Goal: Communication & Community: Connect with others

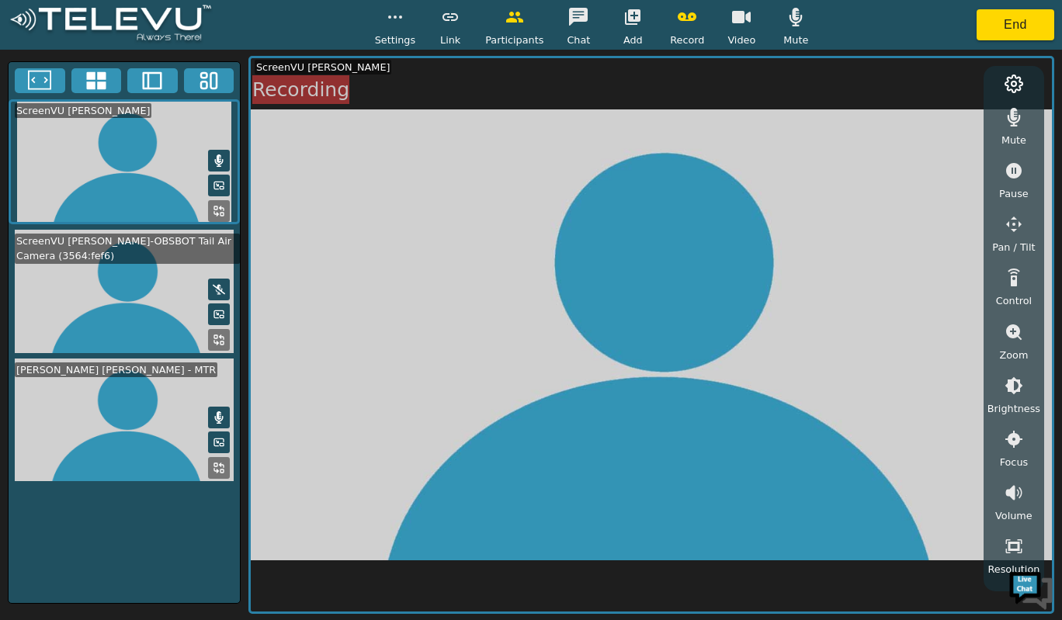
click at [120, 285] on video at bounding box center [124, 291] width 231 height 123
click at [118, 280] on video at bounding box center [124, 291] width 231 height 123
click at [125, 280] on video at bounding box center [124, 291] width 231 height 123
click at [147, 85] on icon at bounding box center [152, 81] width 19 height 18
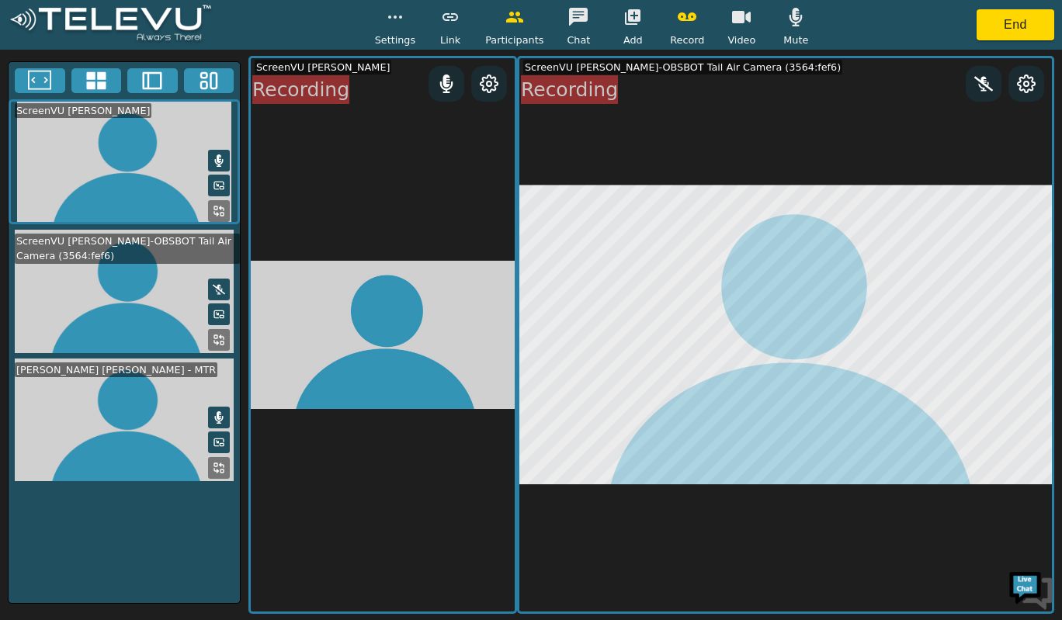
click at [102, 85] on icon at bounding box center [95, 81] width 19 height 18
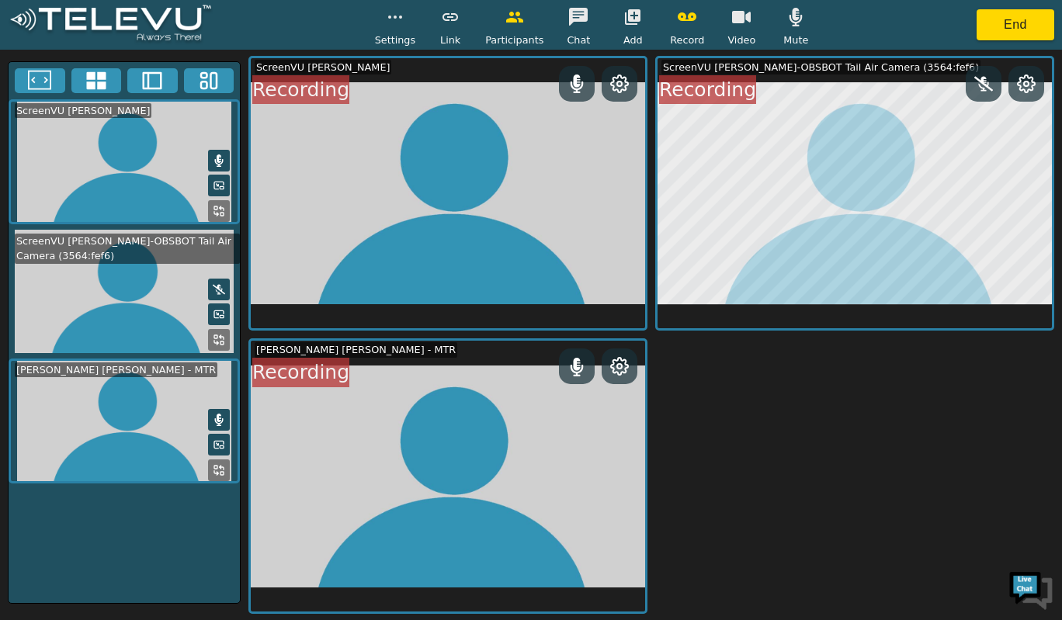
click at [54, 71] on button at bounding box center [40, 80] width 50 height 25
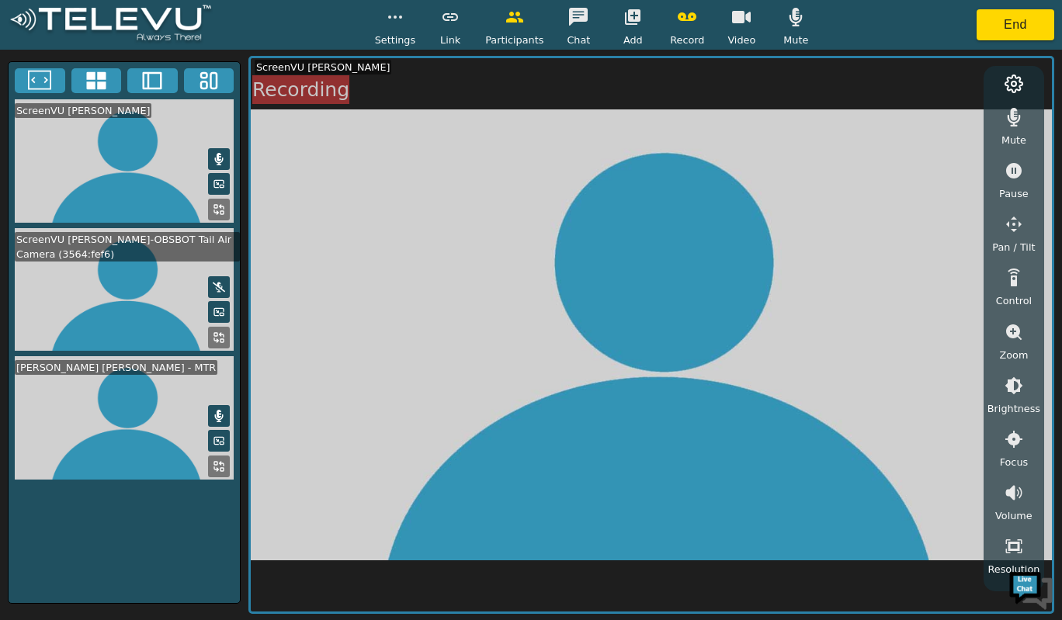
click at [96, 80] on icon at bounding box center [96, 80] width 23 height 23
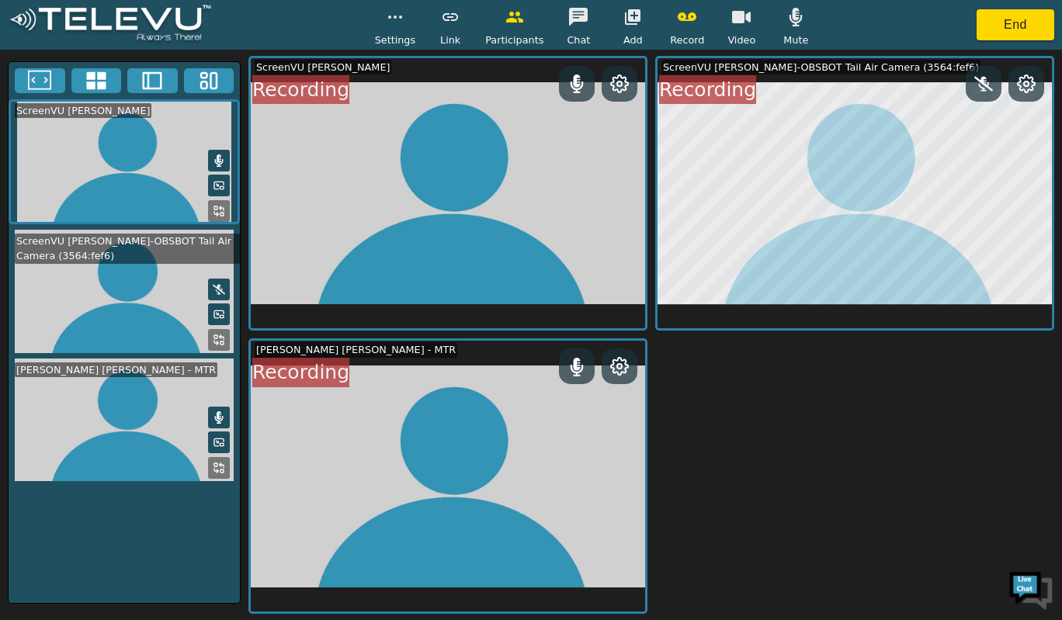
click at [158, 84] on icon at bounding box center [151, 80] width 23 height 23
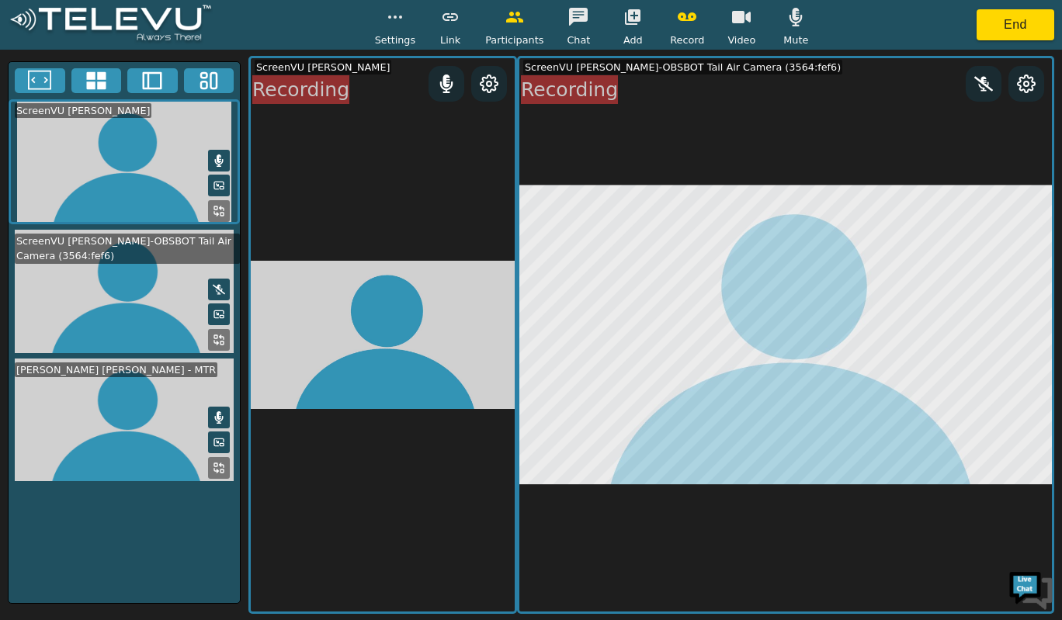
click at [203, 75] on icon at bounding box center [208, 80] width 23 height 23
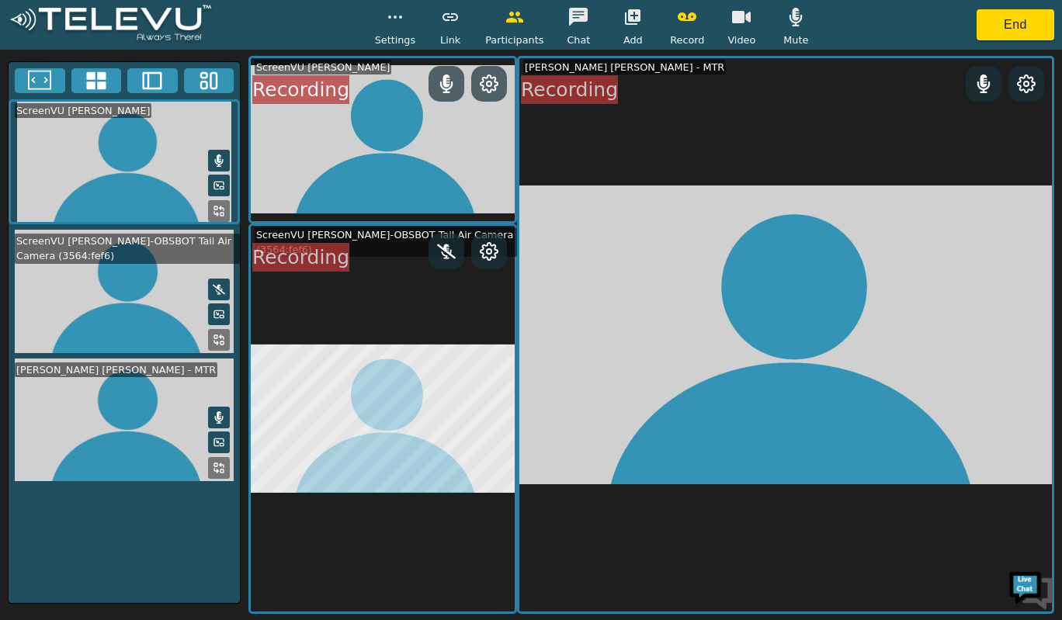
click at [155, 85] on icon at bounding box center [151, 80] width 23 height 23
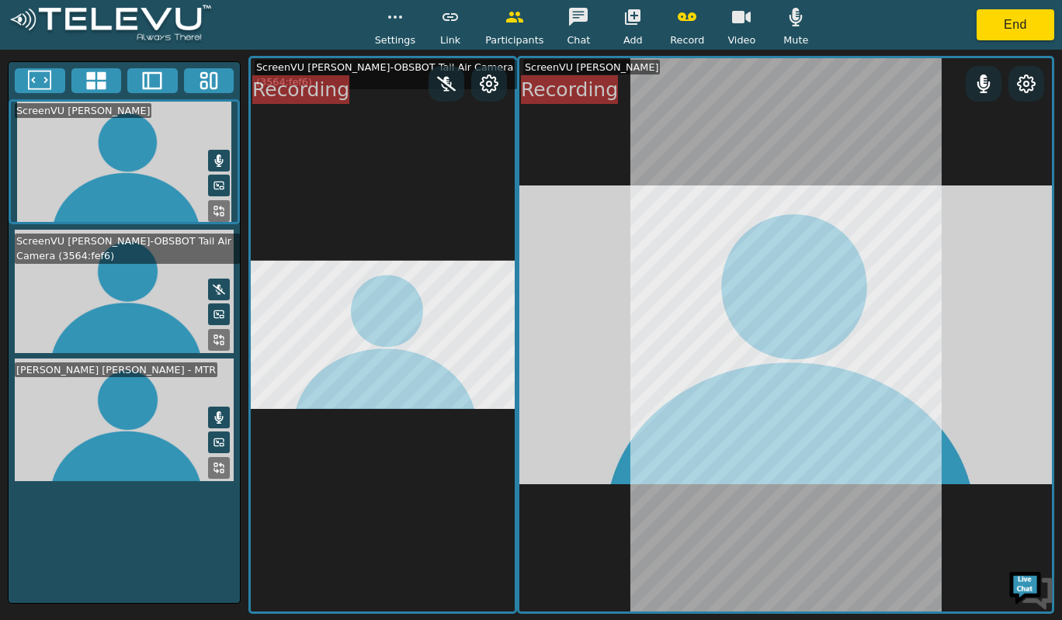
click at [216, 288] on icon at bounding box center [219, 289] width 12 height 12
click at [217, 162] on icon at bounding box center [219, 160] width 9 height 12
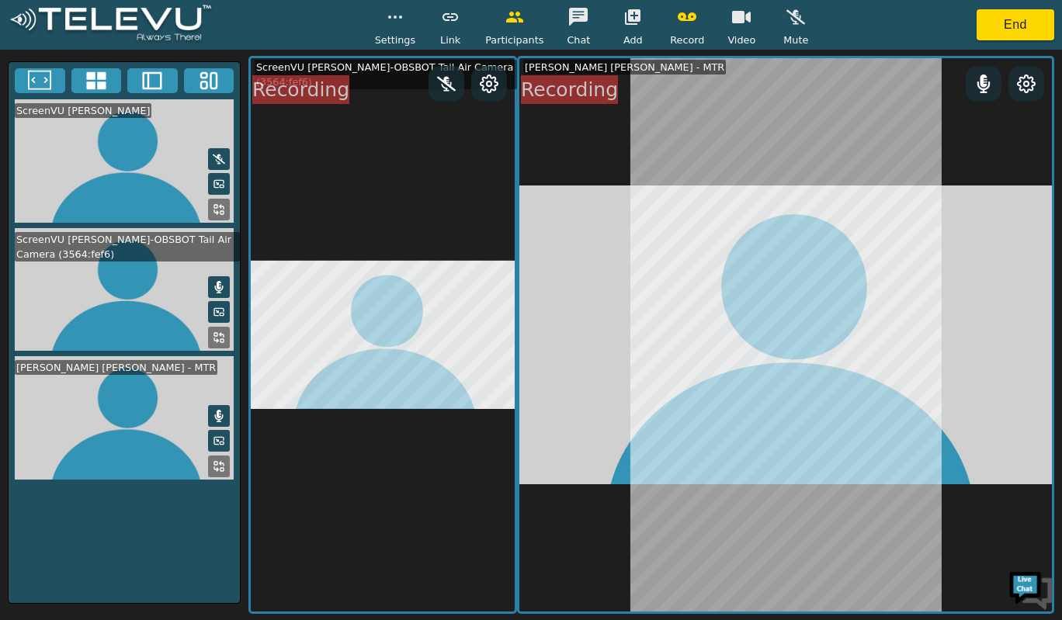
click at [442, 84] on icon at bounding box center [446, 84] width 19 height 19
click at [699, 78] on icon at bounding box center [983, 84] width 13 height 19
click at [209, 417] on button at bounding box center [219, 416] width 22 height 22
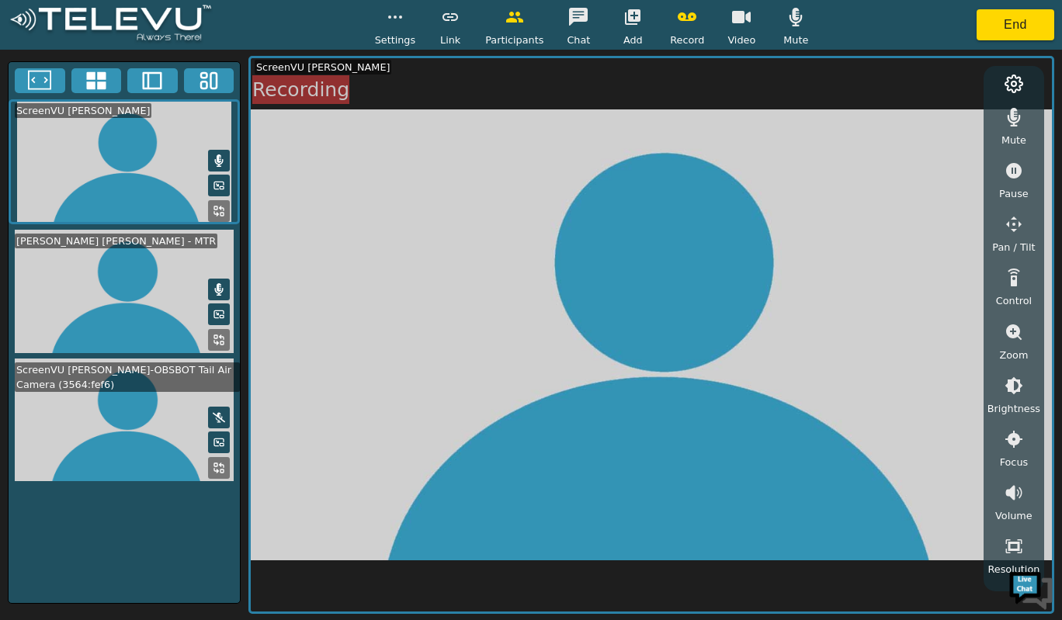
click at [219, 150] on button at bounding box center [219, 161] width 22 height 22
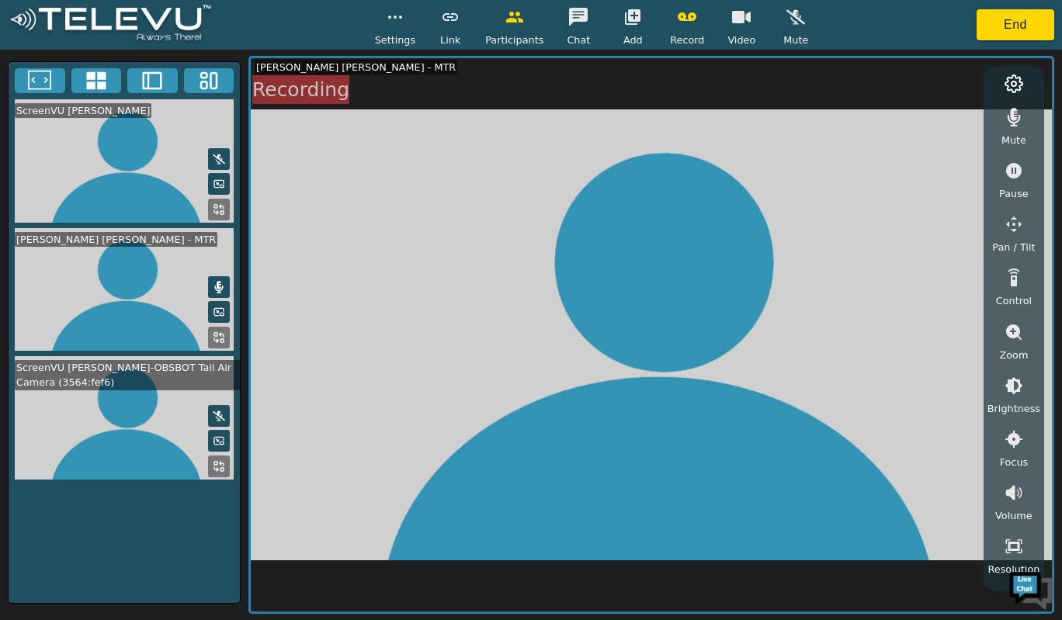
click at [217, 283] on icon at bounding box center [219, 287] width 9 height 12
click at [225, 407] on button at bounding box center [219, 416] width 22 height 22
click at [699, 122] on icon "button" at bounding box center [1013, 117] width 13 height 19
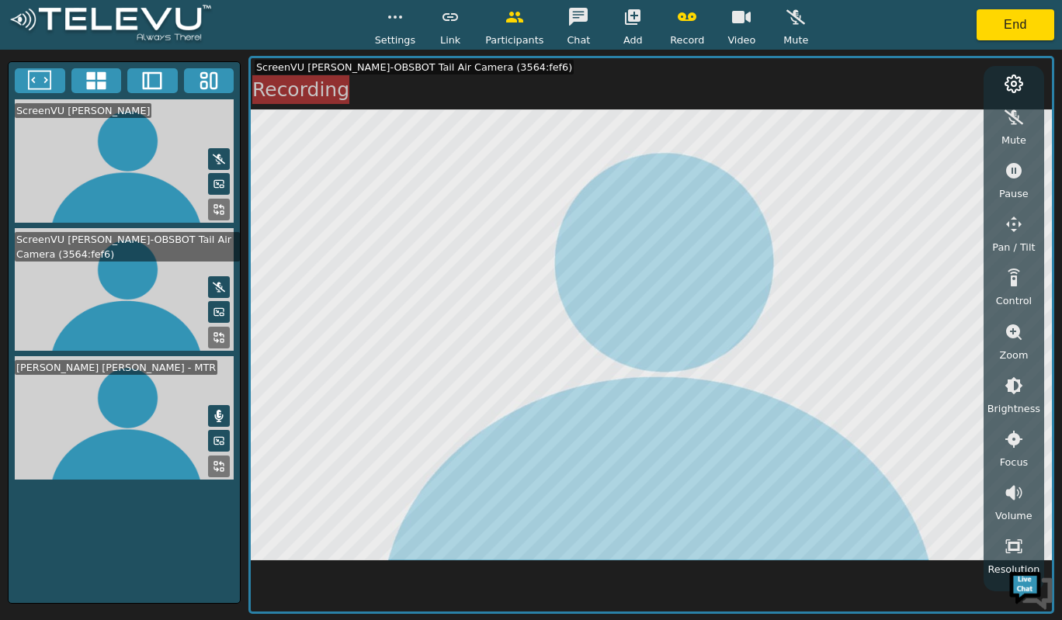
click at [699, 115] on icon "button" at bounding box center [1013, 116] width 19 height 15
click at [222, 415] on icon at bounding box center [219, 416] width 12 height 12
click at [212, 405] on button at bounding box center [219, 416] width 22 height 22
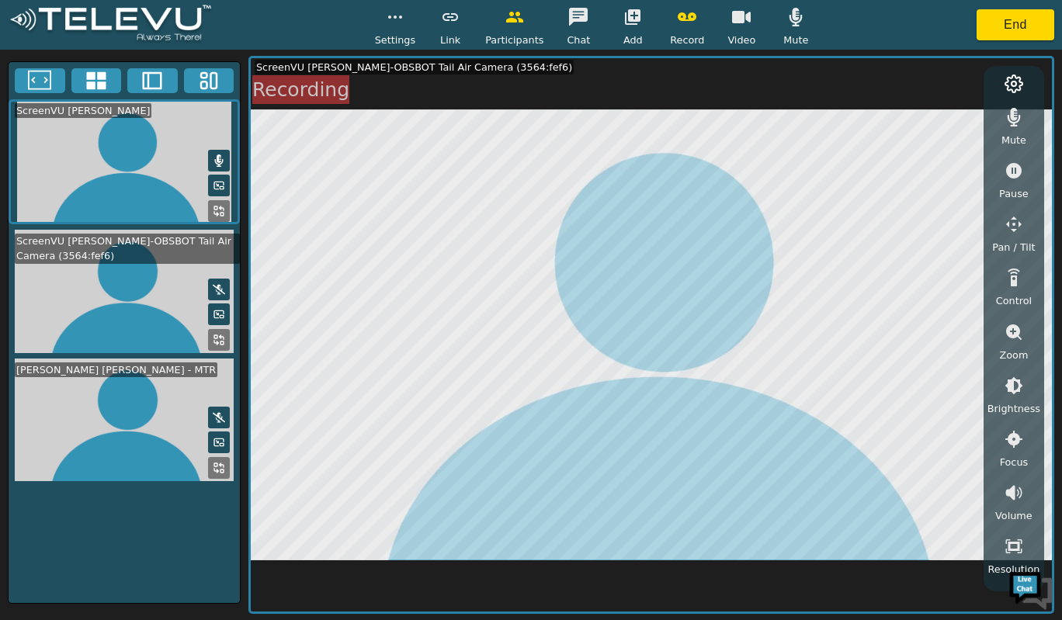
click at [220, 288] on icon at bounding box center [219, 289] width 12 height 10
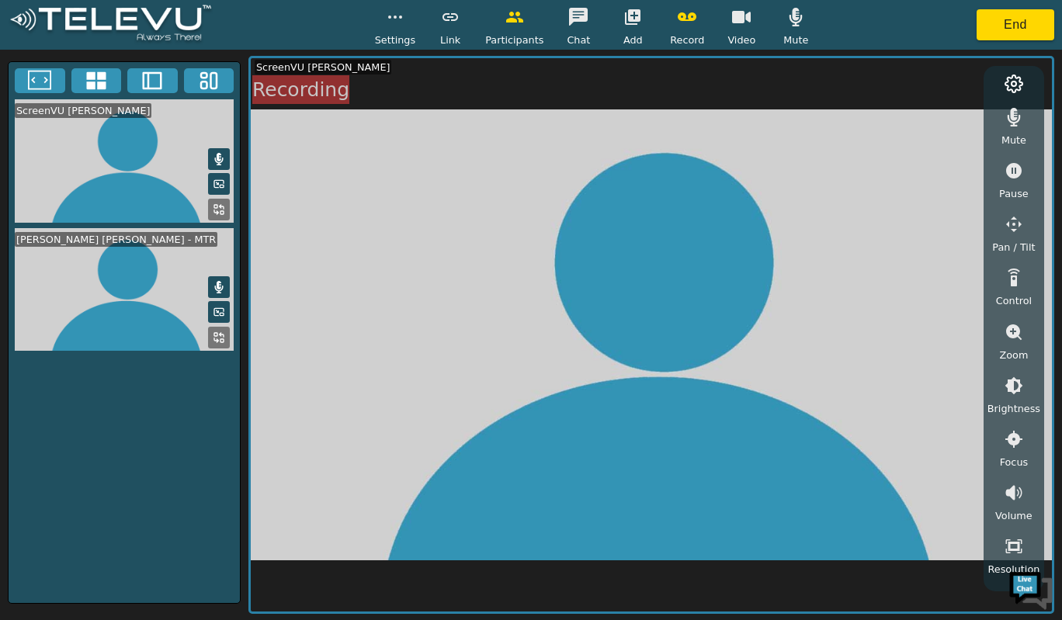
click at [213, 281] on icon at bounding box center [219, 287] width 12 height 12
click at [596, 316] on video at bounding box center [651, 334] width 801 height 553
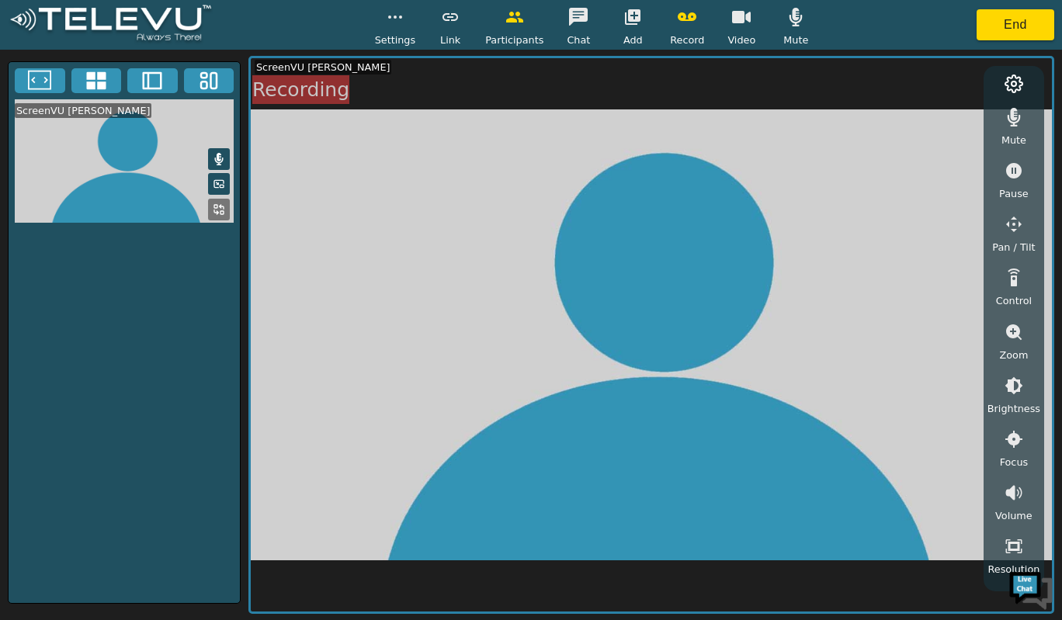
click at [635, 405] on video at bounding box center [651, 334] width 801 height 553
click at [699, 21] on button "End" at bounding box center [1015, 24] width 78 height 31
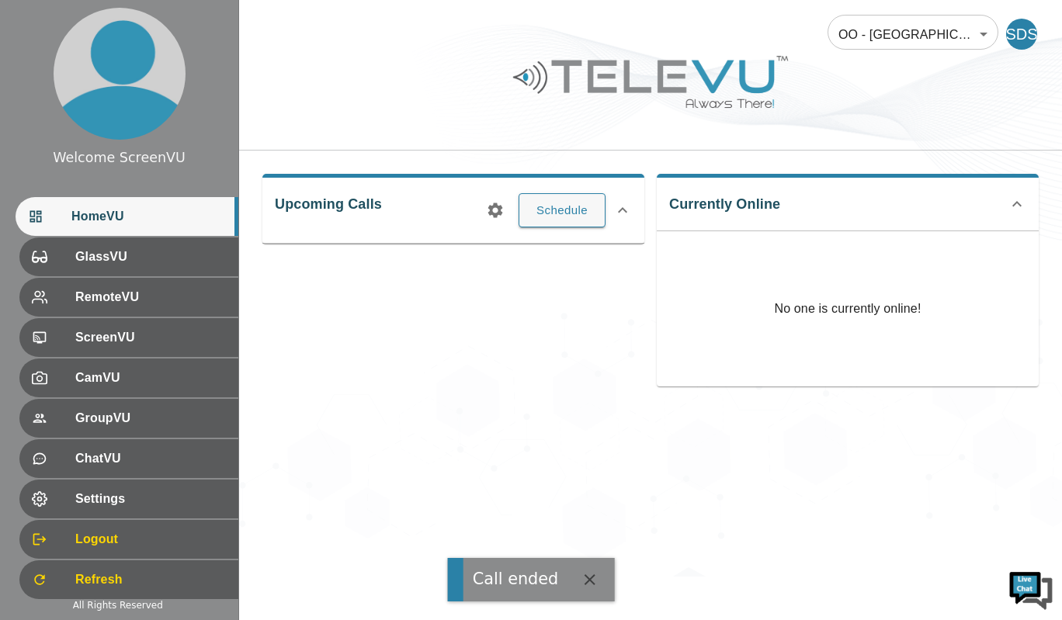
click at [699, 460] on div "OO - [GEOGRAPHIC_DATA] - [PERSON_NAME] [MTRP] 108 ​ SDS Upcoming Calls Schedule…" at bounding box center [650, 288] width 823 height 577
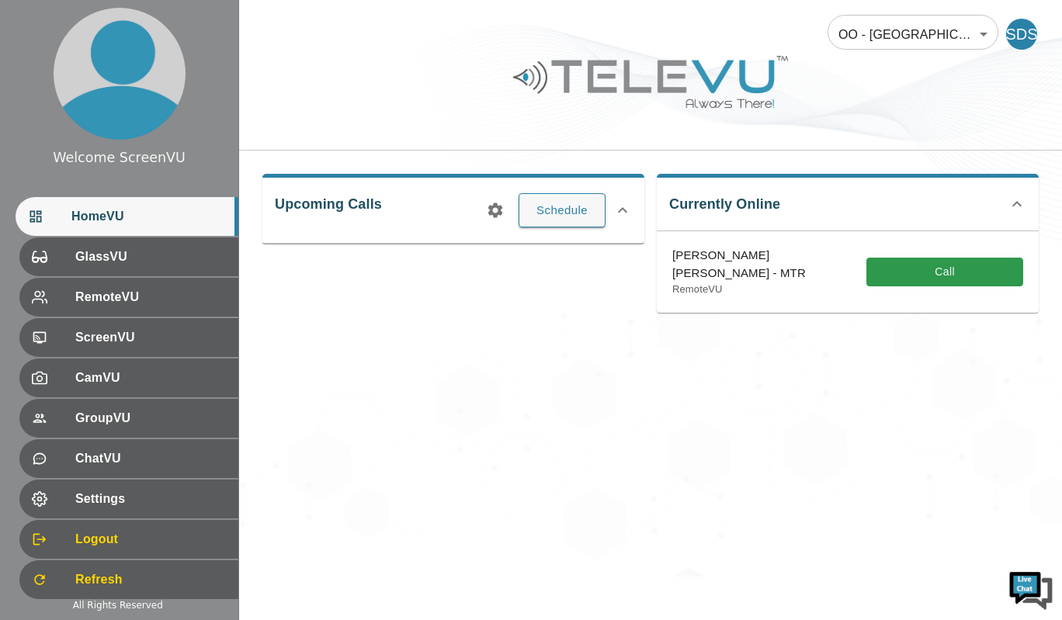
click at [699, 259] on button "Call" at bounding box center [944, 272] width 157 height 29
